Goal: Go to known website: Access a specific website the user already knows

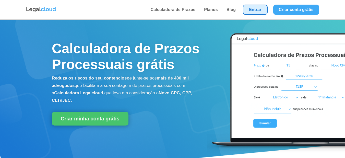
click at [251, 9] on link "Entrar" at bounding box center [255, 10] width 25 height 10
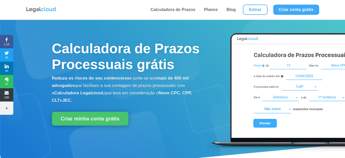
drag, startPoint x: 263, startPoint y: 3, endPoint x: 268, endPoint y: 10, distance: 8.9
click at [263, 3] on li "Entrar" at bounding box center [255, 9] width 30 height 19
drag, startPoint x: 268, startPoint y: 11, endPoint x: 264, endPoint y: 12, distance: 3.9
click at [266, 12] on li "Entrar" at bounding box center [255, 9] width 30 height 19
click at [264, 12] on link "Entrar" at bounding box center [255, 10] width 25 height 10
